Goal: Navigation & Orientation: Find specific page/section

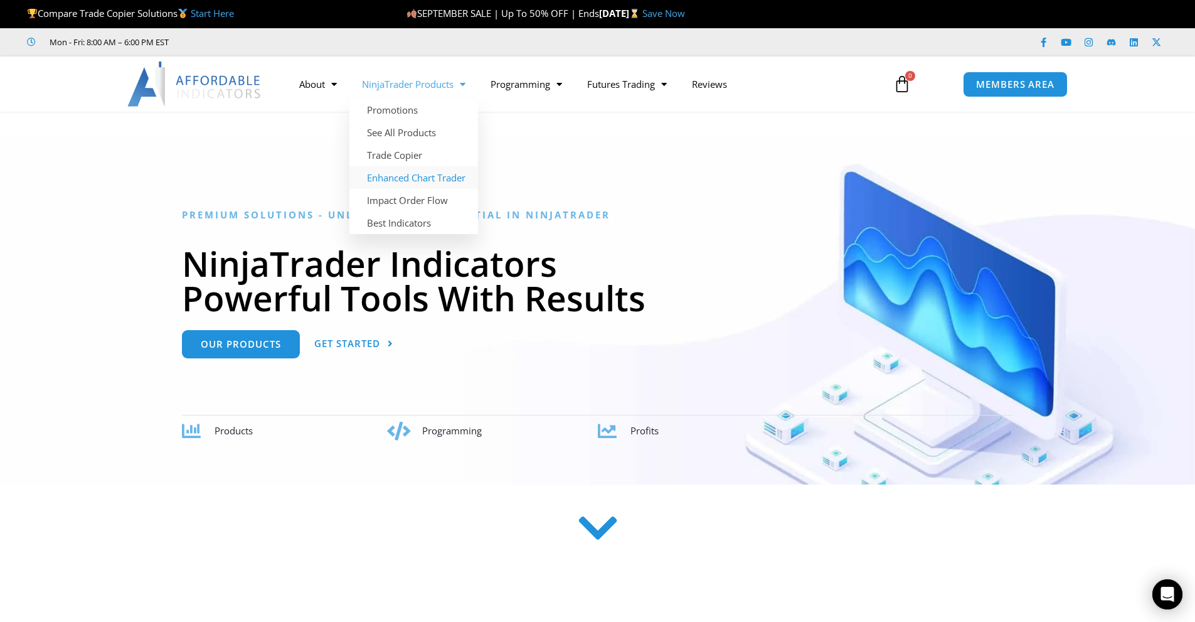
click at [421, 178] on link "Enhanced Chart Trader" at bounding box center [413, 177] width 129 height 23
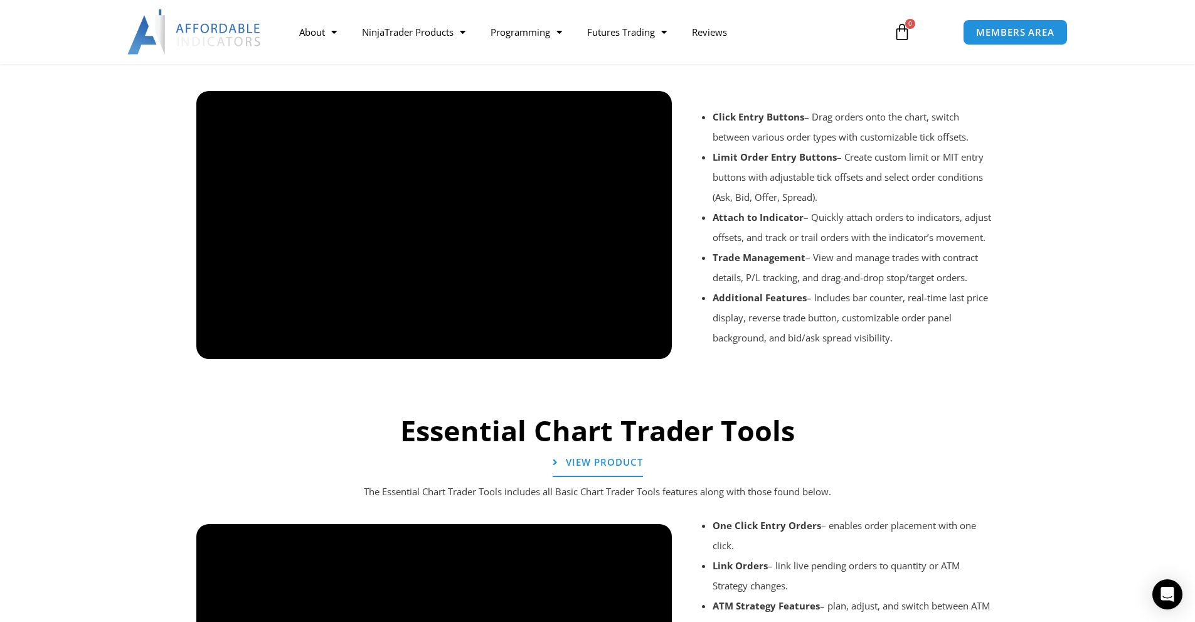
scroll to position [991, 0]
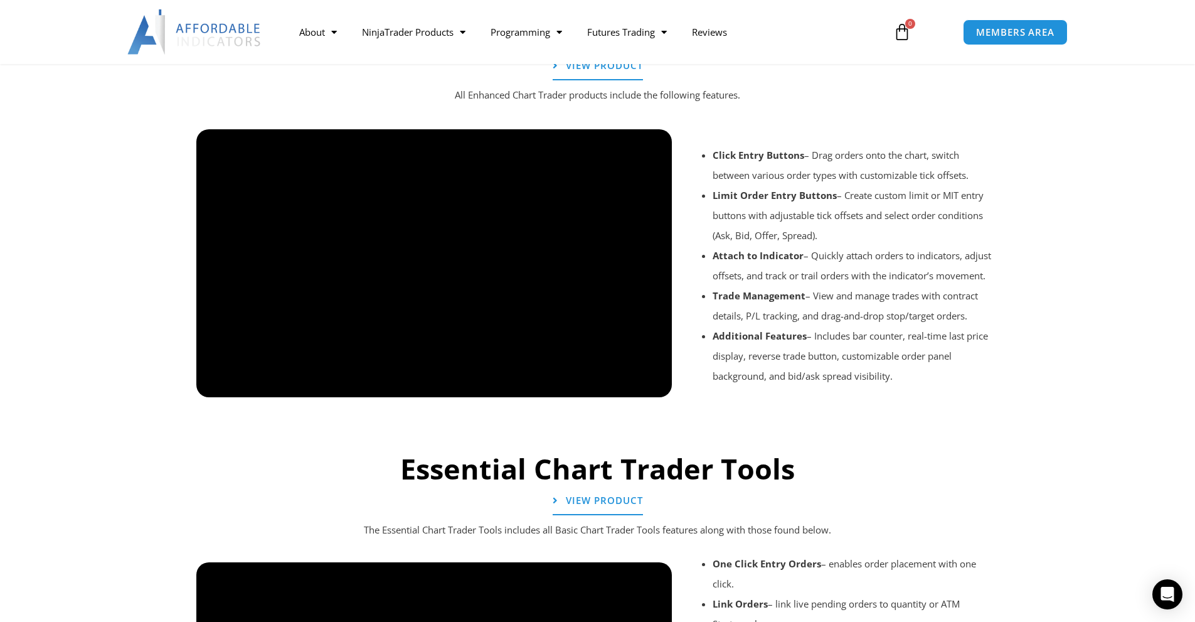
click at [655, 387] on div at bounding box center [598, 415] width 816 height 60
